Goal: Task Accomplishment & Management: Use online tool/utility

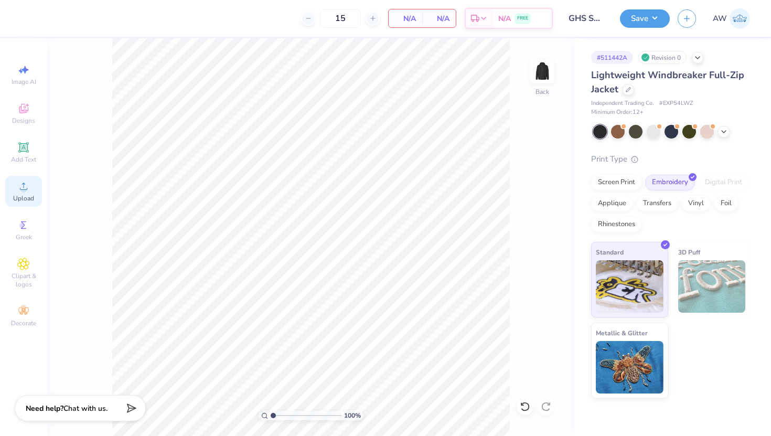
click at [17, 187] on icon at bounding box center [23, 186] width 13 height 13
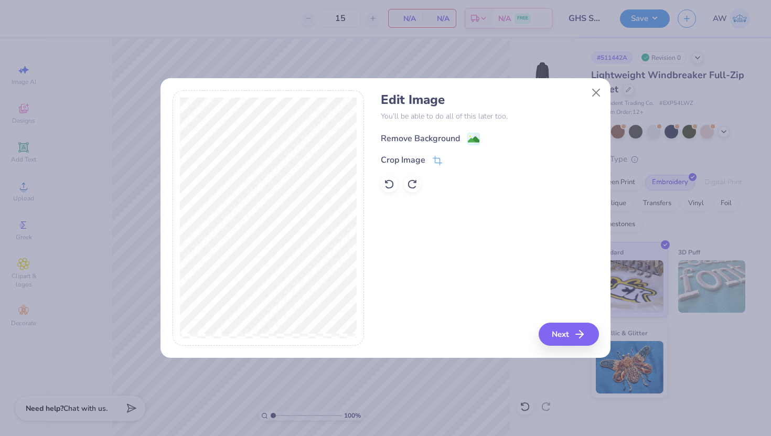
click at [440, 141] on div "Remove Background" at bounding box center [420, 138] width 79 height 13
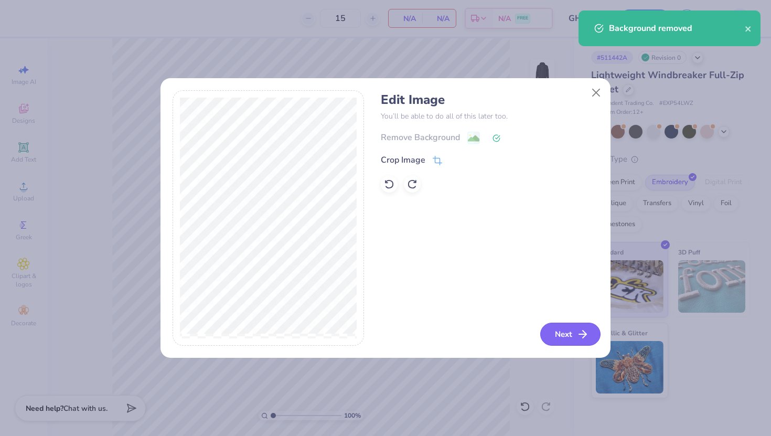
click at [558, 332] on button "Next" at bounding box center [570, 334] width 60 height 23
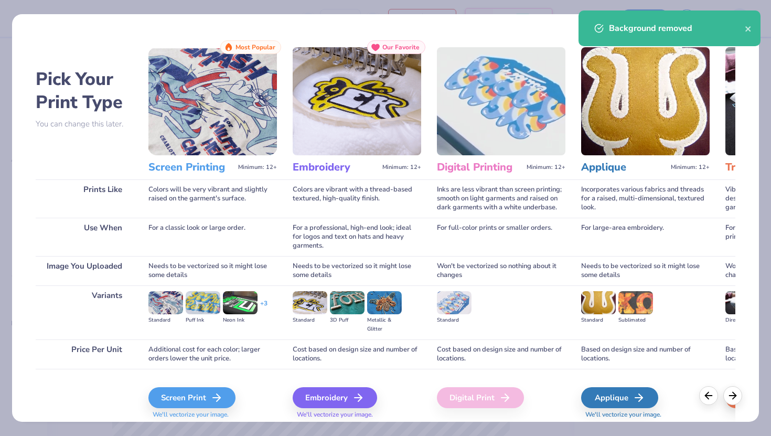
scroll to position [35, 0]
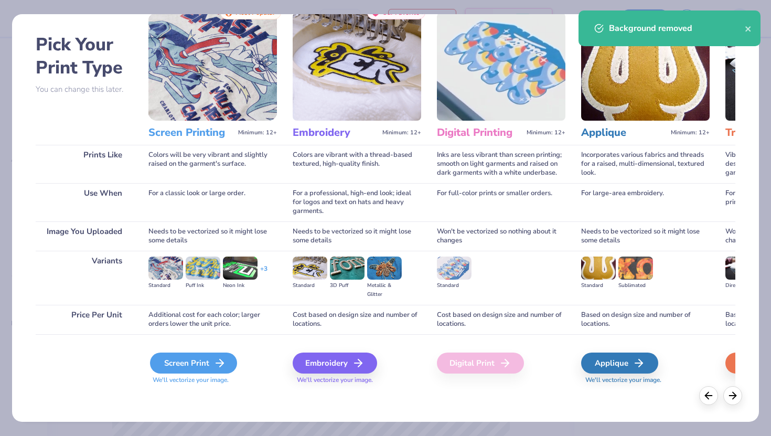
click at [203, 360] on div "Screen Print" at bounding box center [193, 363] width 87 height 21
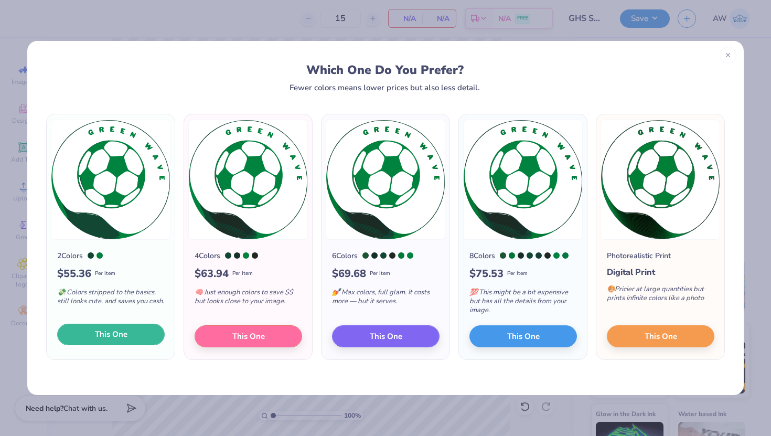
click at [123, 333] on span "This One" at bounding box center [111, 334] width 33 height 12
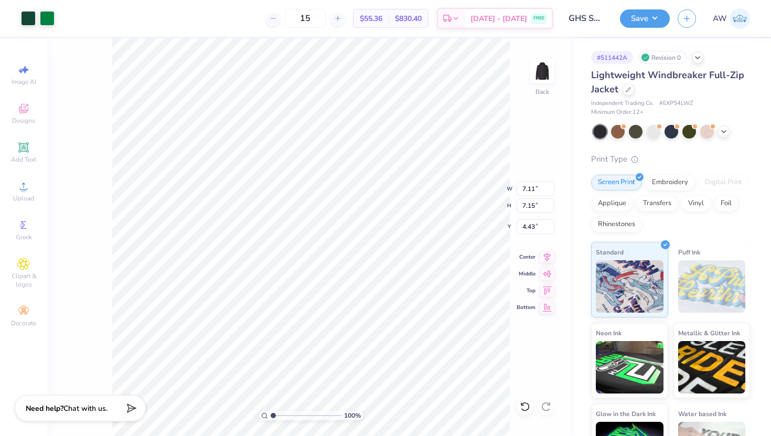
type input "0.50"
type input "4.94"
type input "4.97"
type input "2.68"
type input "3.81"
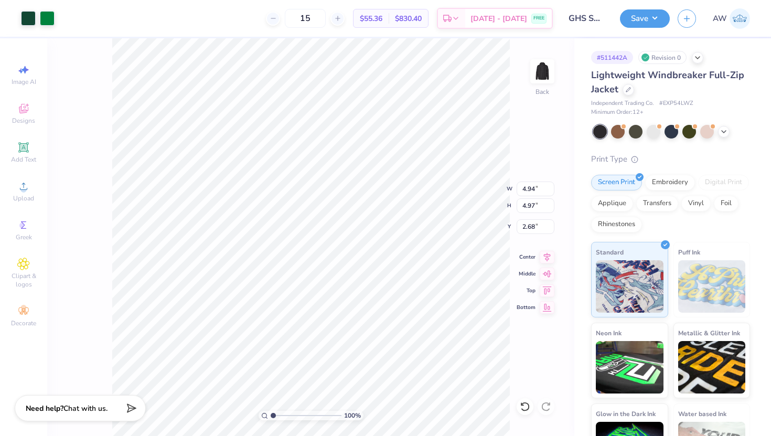
type input "3.83"
type input "0.50"
click at [644, 19] on button "Save" at bounding box center [645, 17] width 50 height 18
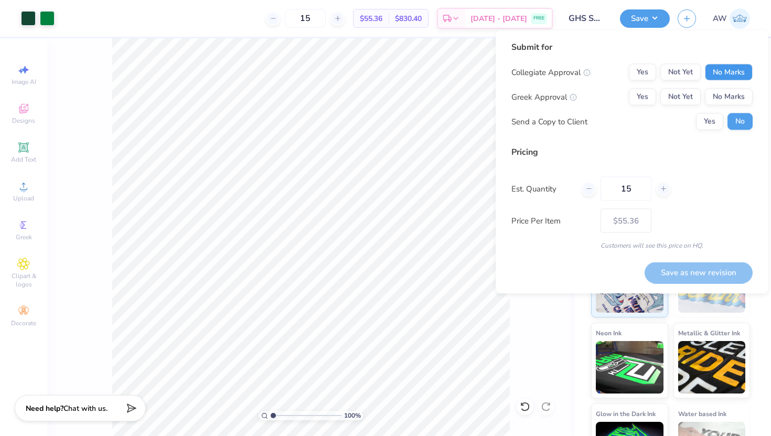
click at [722, 77] on button "No Marks" at bounding box center [729, 72] width 48 height 17
click at [722, 94] on button "No Marks" at bounding box center [729, 97] width 48 height 17
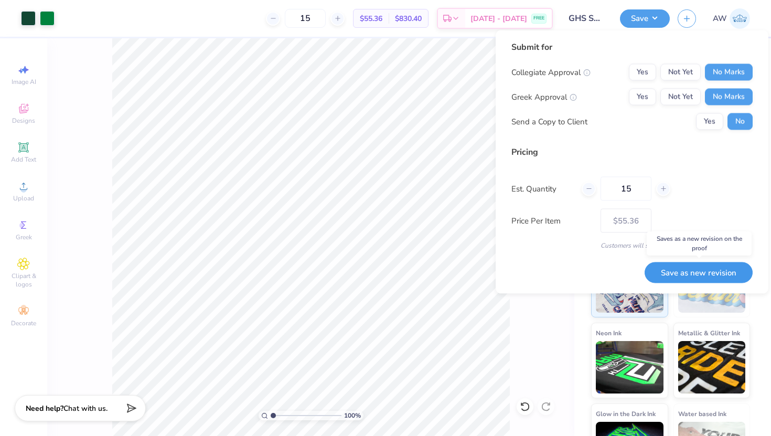
click at [696, 271] on button "Save as new revision" at bounding box center [699, 273] width 108 height 22
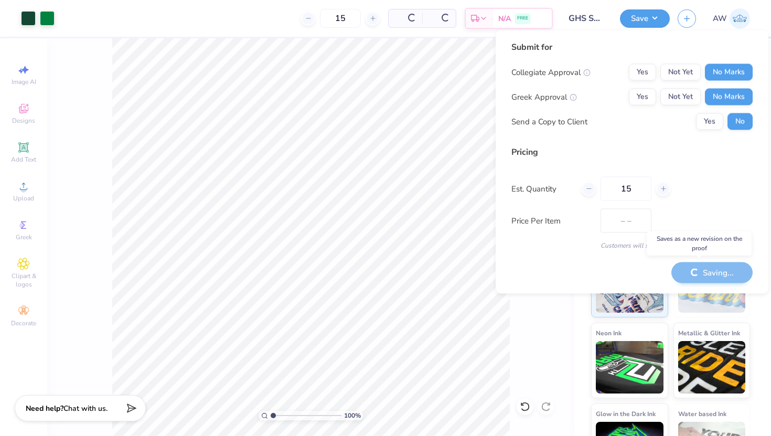
type input "$55.36"
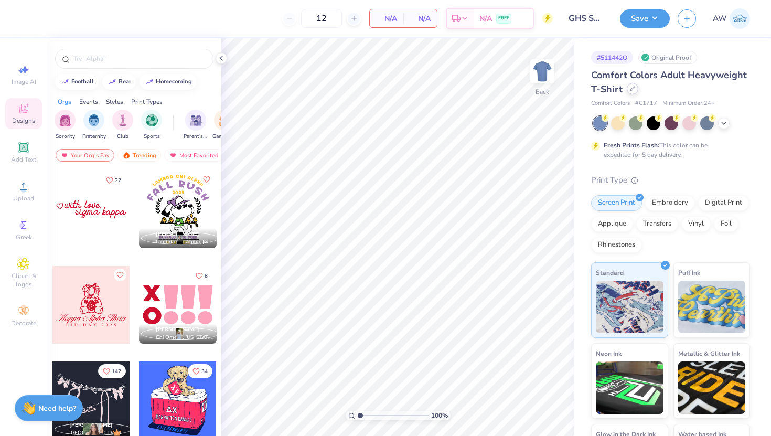
click at [628, 94] on div "Comfort Colors Adult Heavyweight T-Shirt" at bounding box center [670, 82] width 159 height 28
click at [632, 87] on icon at bounding box center [633, 89] width 4 height 4
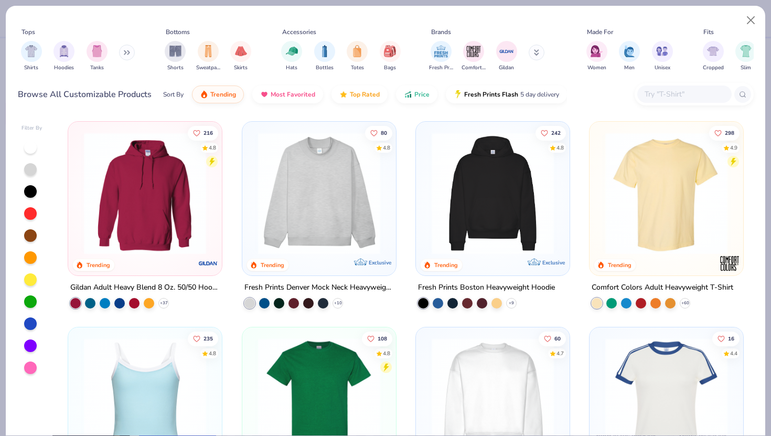
click at [698, 92] on input "text" at bounding box center [684, 94] width 81 height 12
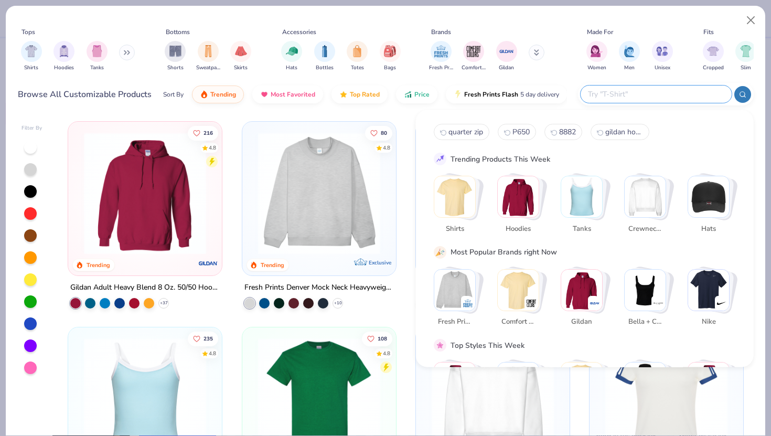
paste input "J343"
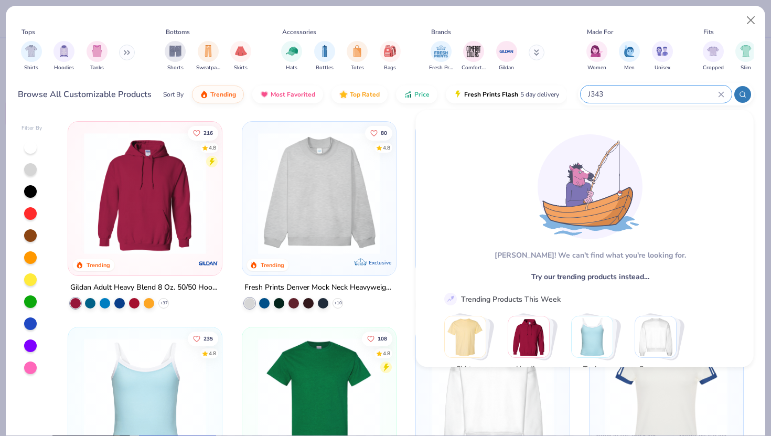
type input "J343"
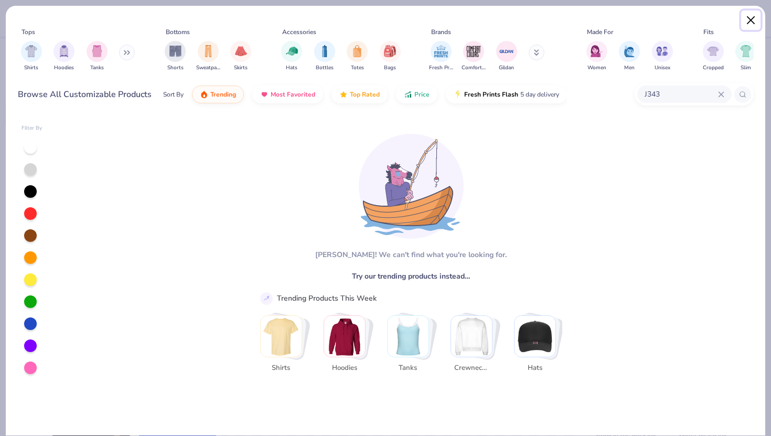
click at [754, 18] on button "Close" at bounding box center [751, 20] width 20 height 20
